Goal: Task Accomplishment & Management: Manage account settings

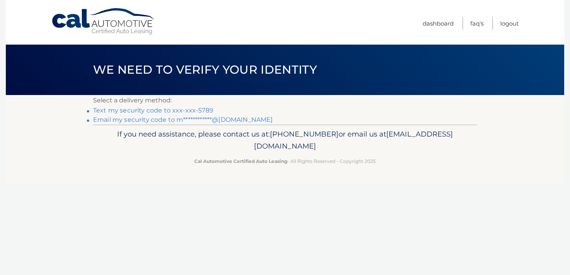
click at [133, 110] on link "Text my security code to xxx-xxx-5789" at bounding box center [153, 110] width 120 height 7
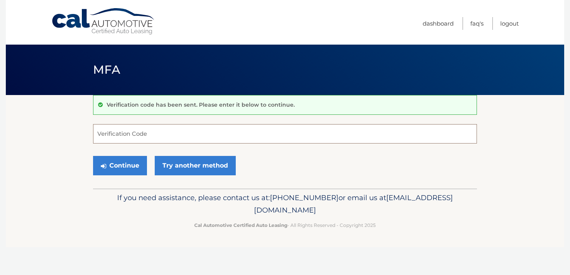
click at [137, 134] on input "Verification Code" at bounding box center [285, 133] width 384 height 19
click at [145, 130] on input "Verification Code" at bounding box center [285, 133] width 384 height 19
type input "433793"
click at [134, 163] on button "Continue" at bounding box center [120, 165] width 54 height 19
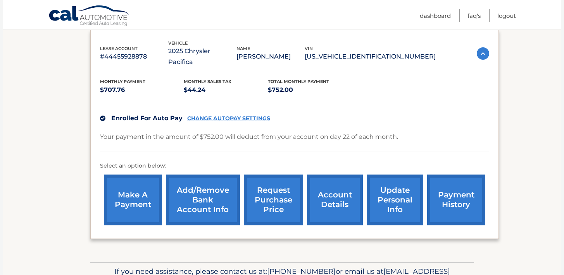
scroll to position [137, 0]
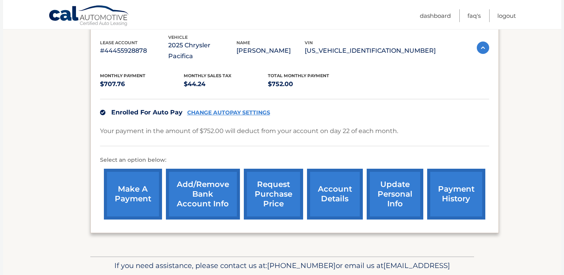
click at [124, 175] on link "make a payment" at bounding box center [133, 194] width 58 height 51
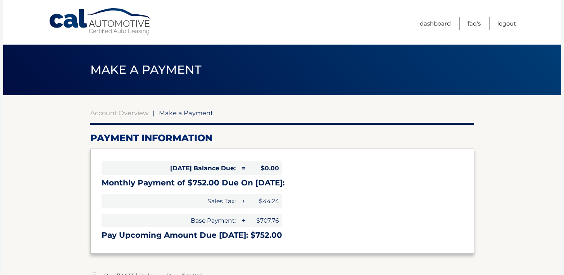
select select "MTEzOGQ4OTAtYjBlOC00NmU1LWIyZTQtOGMwNzkyMmQwOGVk"
click at [436, 21] on link "Dashboard" at bounding box center [435, 23] width 31 height 13
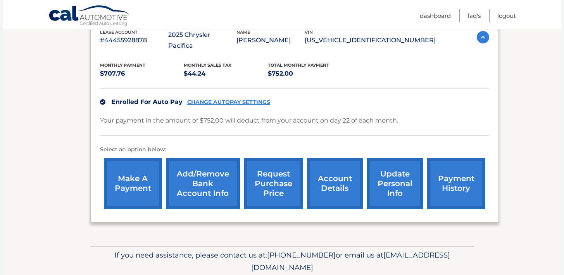
scroll to position [144, 0]
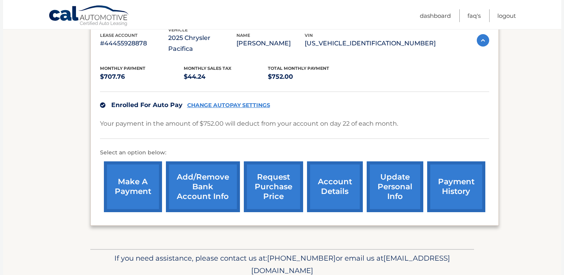
click at [337, 178] on link "account details" at bounding box center [335, 186] width 56 height 51
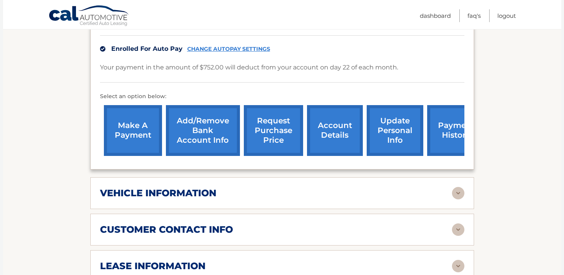
scroll to position [208, 0]
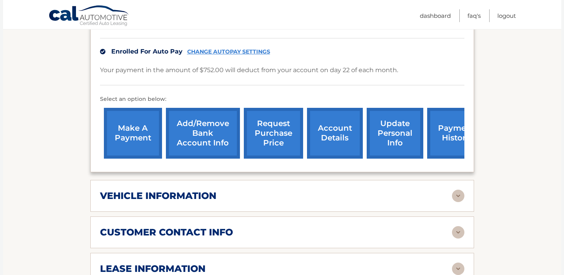
click at [456, 118] on link "payment history" at bounding box center [456, 133] width 58 height 51
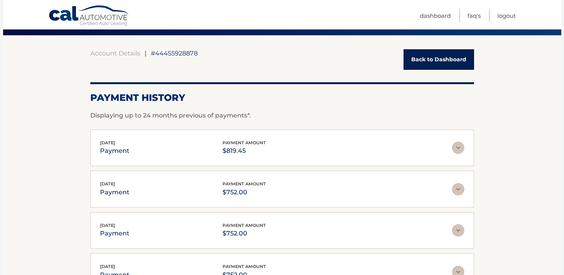
scroll to position [61, 0]
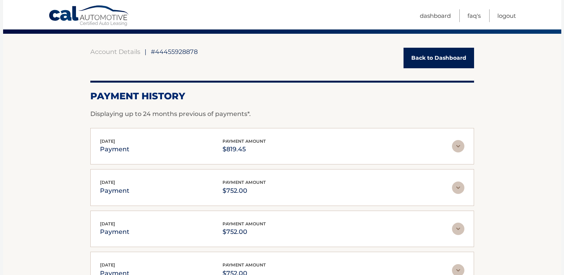
click at [456, 146] on img at bounding box center [458, 146] width 12 height 12
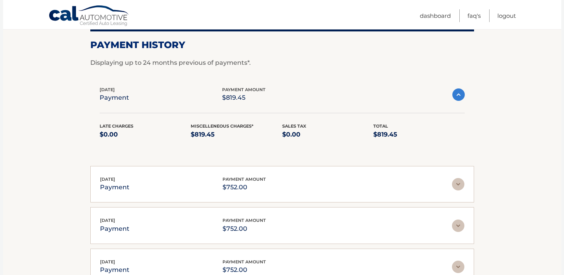
scroll to position [114, 0]
